Goal: Task Accomplishment & Management: Complete application form

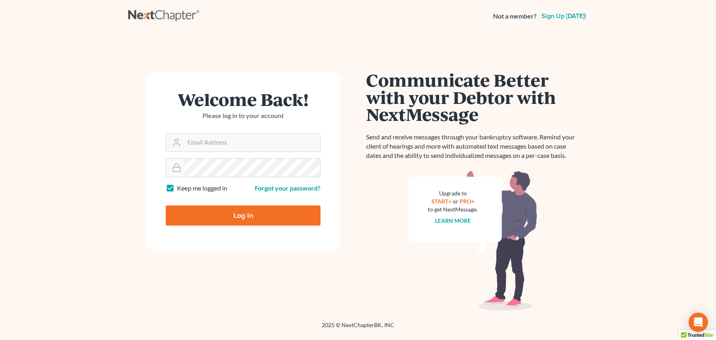
scroll to position [0, 2]
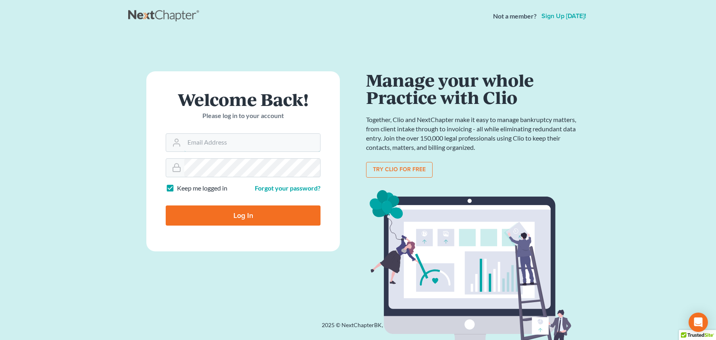
type input "[PERSON_NAME][EMAIL_ADDRESS][DOMAIN_NAME]"
click at [241, 215] on input "Log In" at bounding box center [243, 215] width 155 height 20
type input "Thinking..."
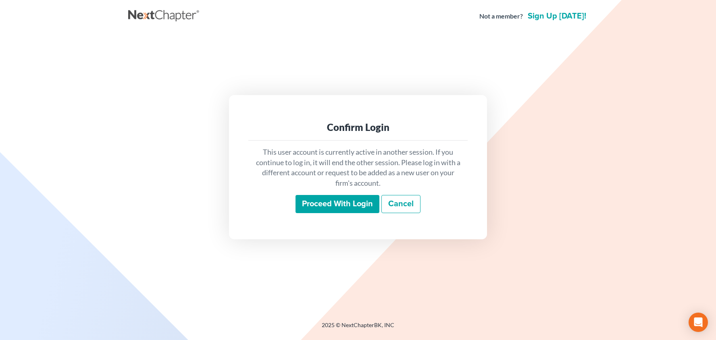
click at [322, 203] on input "Proceed with login" at bounding box center [337, 204] width 84 height 19
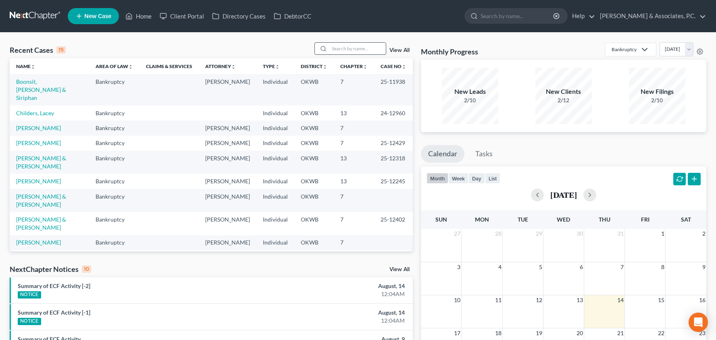
click at [357, 50] on input "search" at bounding box center [357, 49] width 56 height 12
type input "sparks"
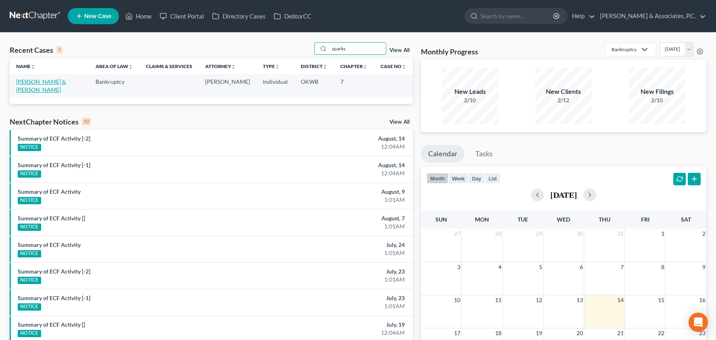
click at [62, 80] on link "[PERSON_NAME] & [PERSON_NAME]" at bounding box center [41, 85] width 50 height 15
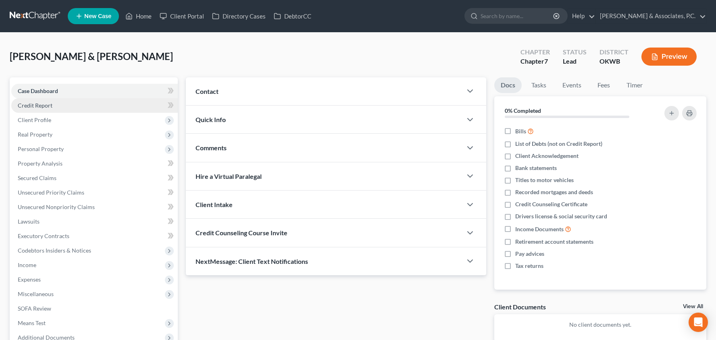
click at [110, 109] on link "Credit Report" at bounding box center [94, 105] width 166 height 15
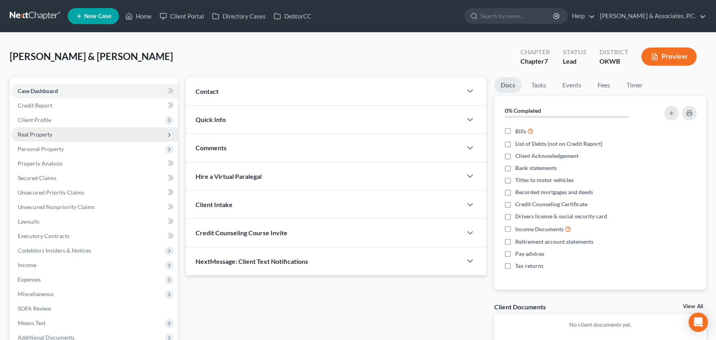
scroll to position [0, 0]
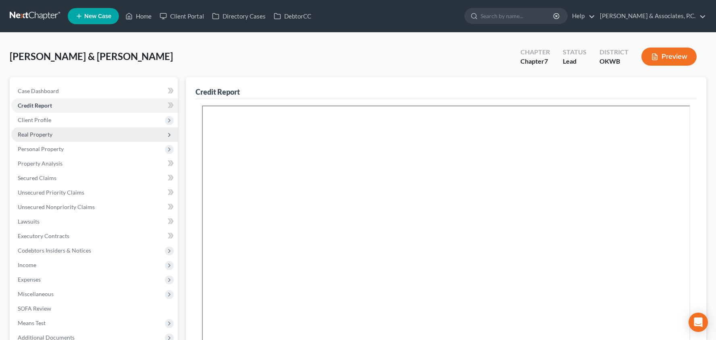
scroll to position [7, 0]
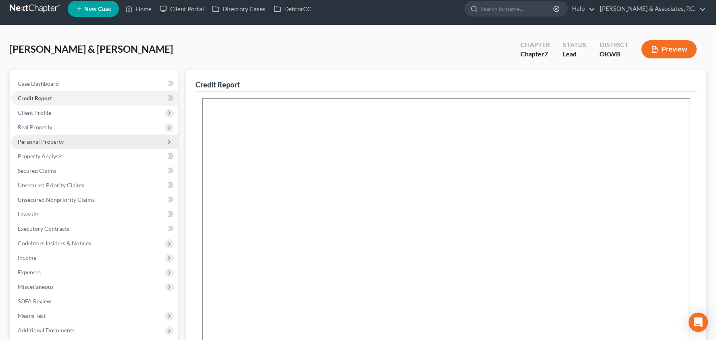
click at [116, 140] on span "Personal Property" at bounding box center [94, 142] width 166 height 15
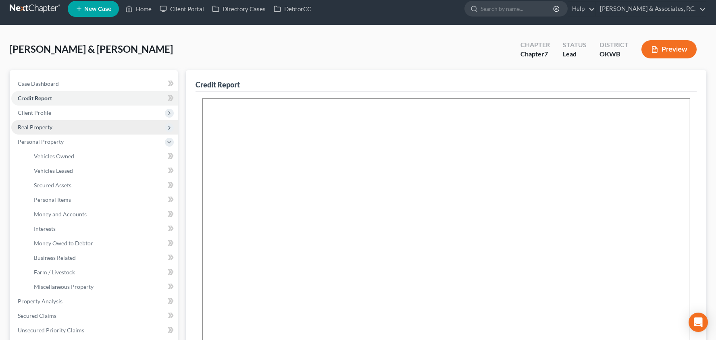
click at [116, 132] on span "Real Property" at bounding box center [94, 127] width 166 height 15
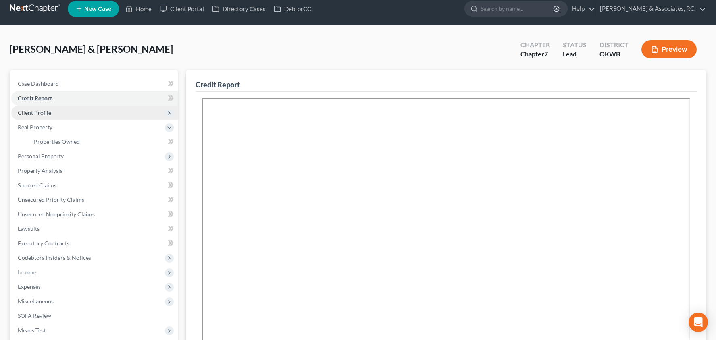
click at [118, 112] on span "Client Profile" at bounding box center [94, 113] width 166 height 15
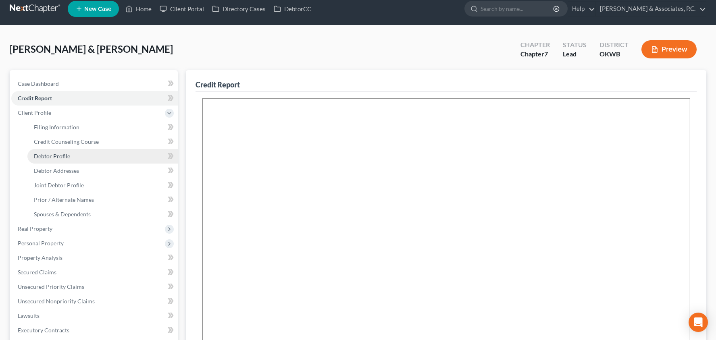
click at [113, 152] on link "Debtor Profile" at bounding box center [102, 156] width 150 height 15
select select "1"
select select "3"
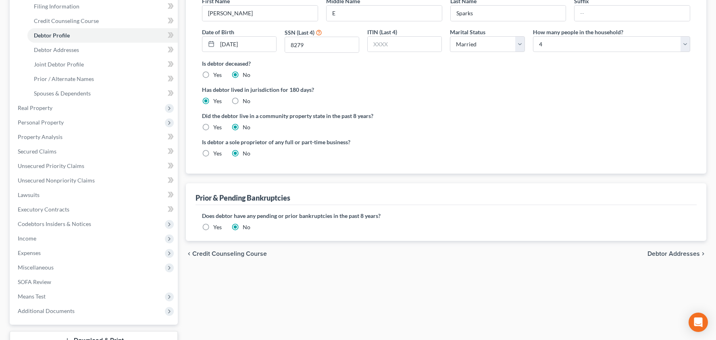
click at [656, 254] on span "Debtor Addresses" at bounding box center [673, 254] width 52 height 6
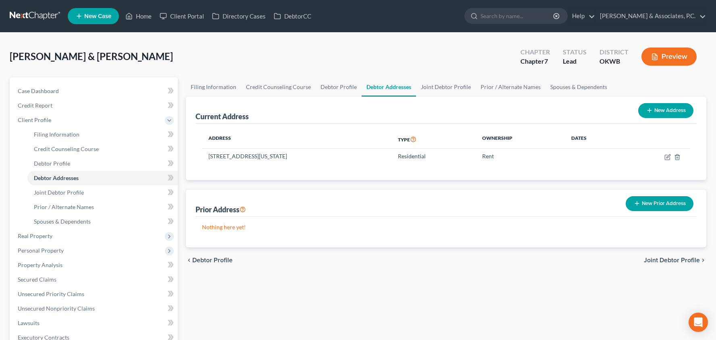
click at [660, 257] on span "Joint Debtor Profile" at bounding box center [671, 260] width 56 height 6
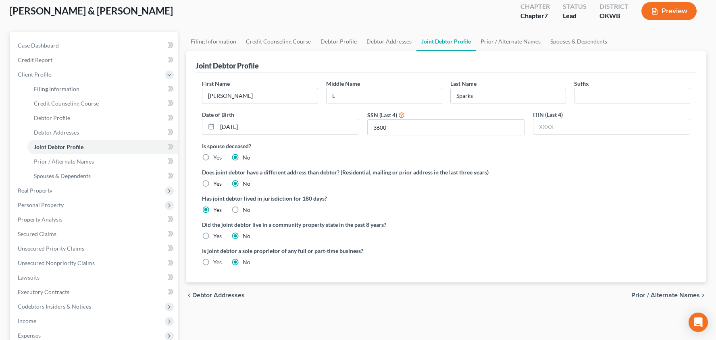
scroll to position [81, 0]
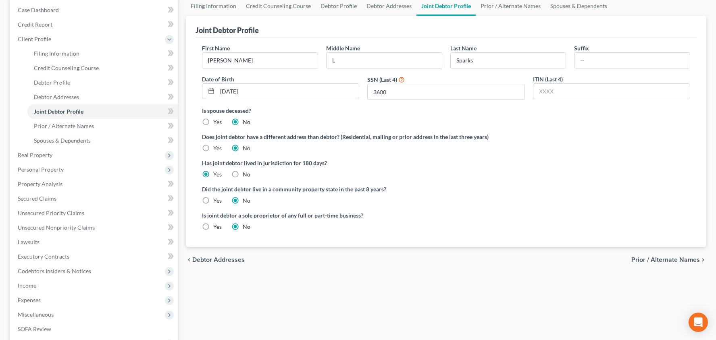
click at [213, 228] on label "Yes" at bounding box center [217, 227] width 8 height 8
click at [216, 228] on input "Yes" at bounding box center [218, 225] width 5 height 5
radio input "true"
radio input "false"
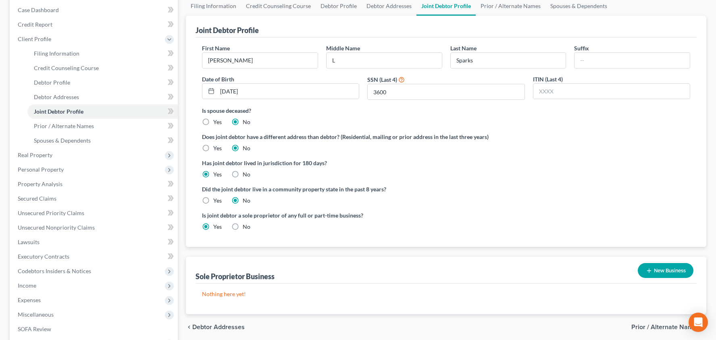
scroll to position [152, 0]
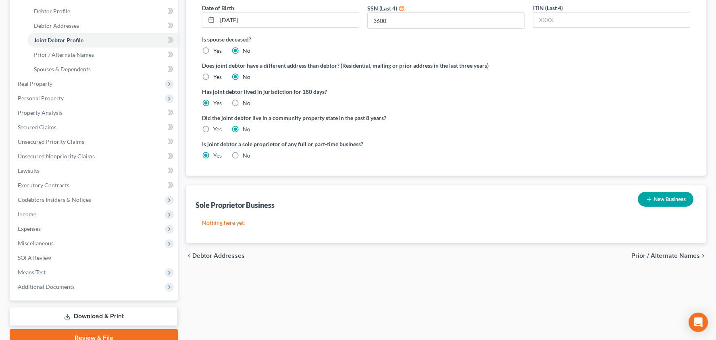
click at [675, 197] on button "New Business" at bounding box center [665, 199] width 56 height 15
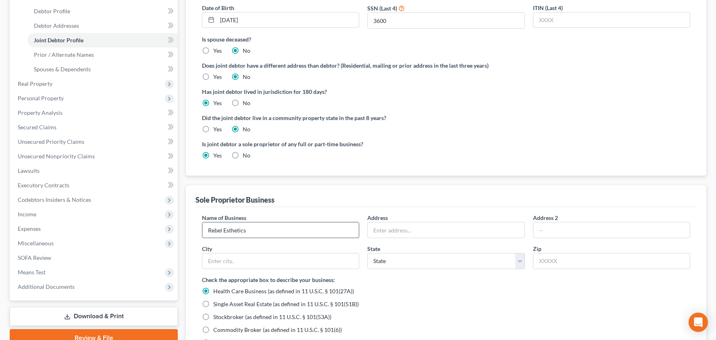
type input "Rebel Esthetics"
type input "110 West Main"
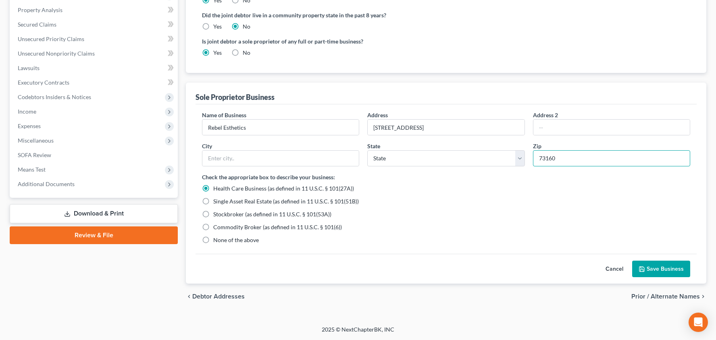
scroll to position [255, 0]
type input "73160"
click at [213, 239] on label "None of the above" at bounding box center [236, 240] width 46 height 8
click at [216, 239] on input "None of the above" at bounding box center [218, 238] width 5 height 5
radio input "true"
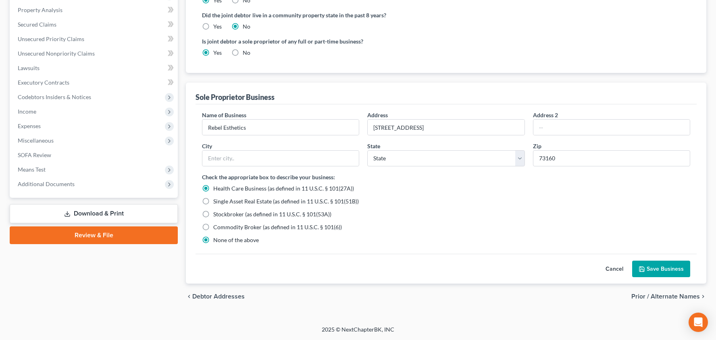
radio input "false"
type input "Oklahoma City"
select select "37"
drag, startPoint x: 666, startPoint y: 271, endPoint x: 587, endPoint y: 262, distance: 79.9
click at [666, 271] on button "Save Business" at bounding box center [661, 269] width 58 height 17
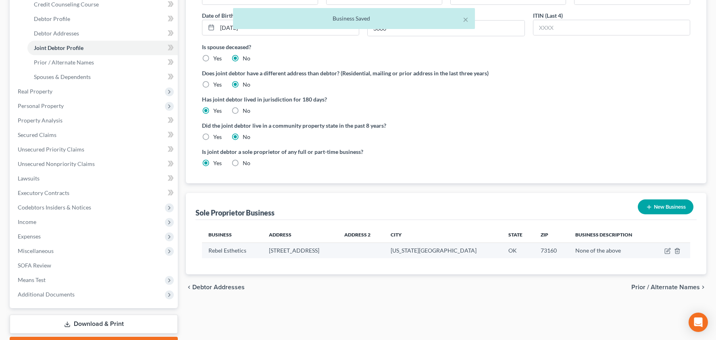
scroll to position [144, 0]
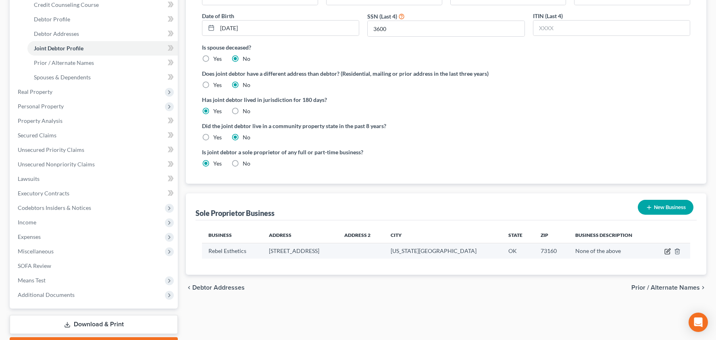
click at [669, 251] on icon "button" at bounding box center [666, 251] width 5 height 5
select select "37"
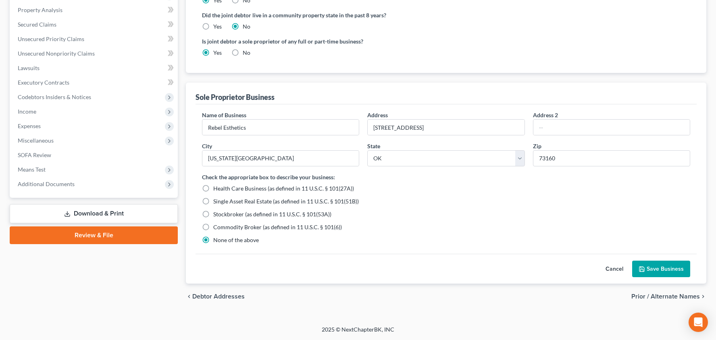
scroll to position [255, 0]
click at [651, 297] on span "Prior / Alternate Names" at bounding box center [665, 296] width 68 height 6
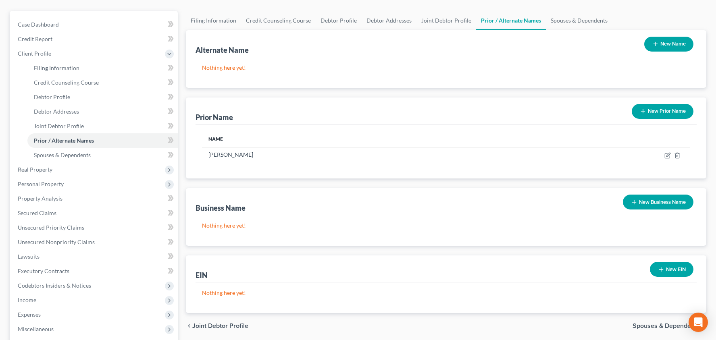
scroll to position [116, 0]
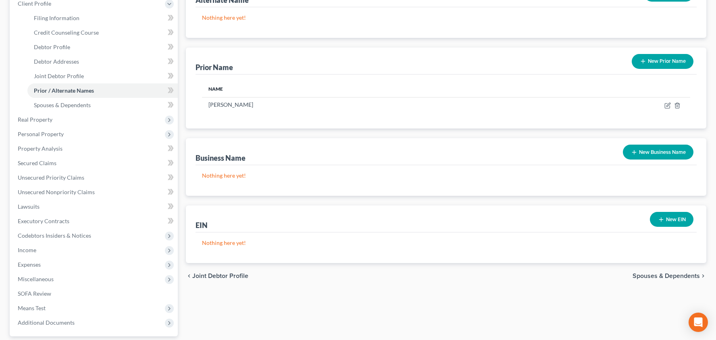
click at [640, 274] on span "Spouses & Dependents" at bounding box center [665, 276] width 67 height 6
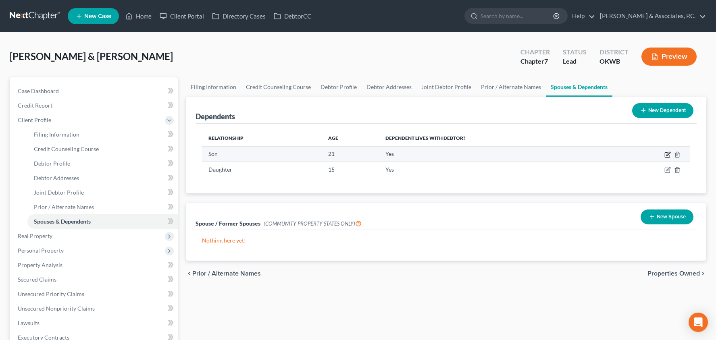
click at [668, 154] on icon "button" at bounding box center [668, 154] width 4 height 4
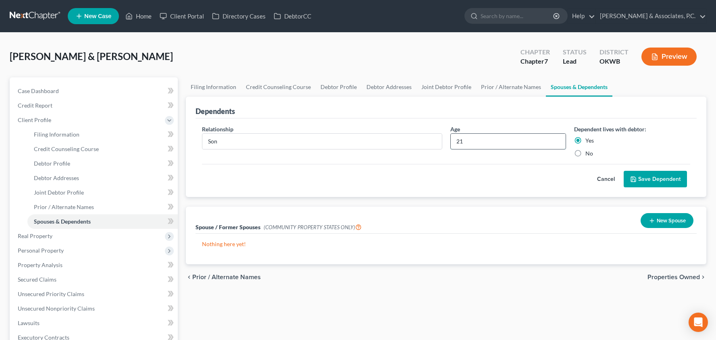
click at [490, 139] on input "21" at bounding box center [507, 141] width 115 height 15
type input "22"
click at [634, 175] on button "Save Dependent" at bounding box center [654, 179] width 63 height 17
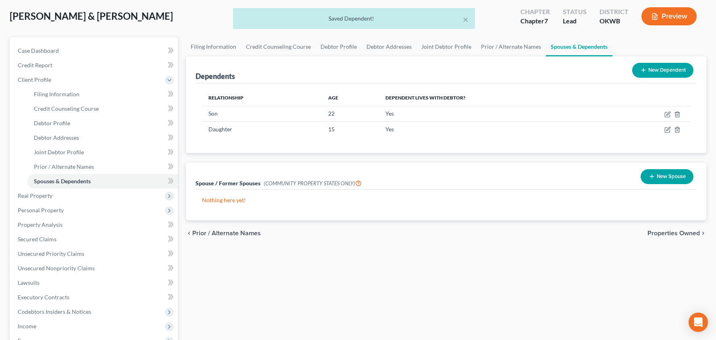
scroll to position [72, 0]
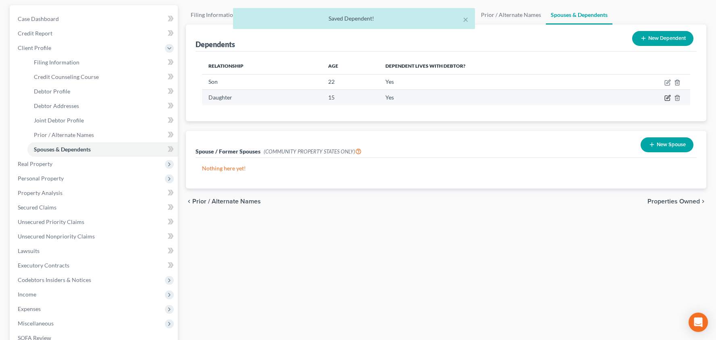
click at [666, 97] on icon "button" at bounding box center [667, 98] width 6 height 6
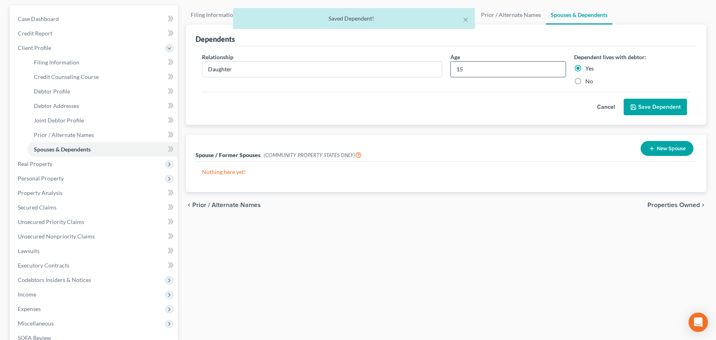
click at [470, 70] on input "15" at bounding box center [507, 69] width 115 height 15
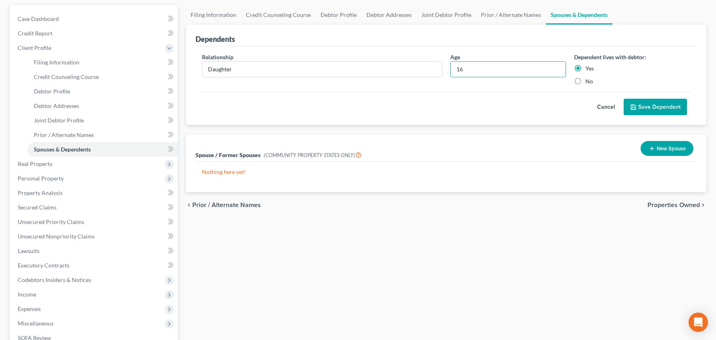
type input "16"
drag, startPoint x: 654, startPoint y: 106, endPoint x: 649, endPoint y: 116, distance: 10.5
click at [654, 106] on button "Save Dependent" at bounding box center [654, 107] width 63 height 17
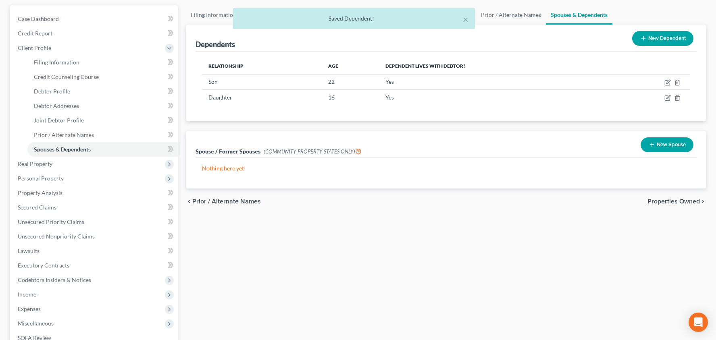
click at [656, 198] on span "Properties Owned" at bounding box center [673, 201] width 52 height 6
